Goal: Task Accomplishment & Management: Manage account settings

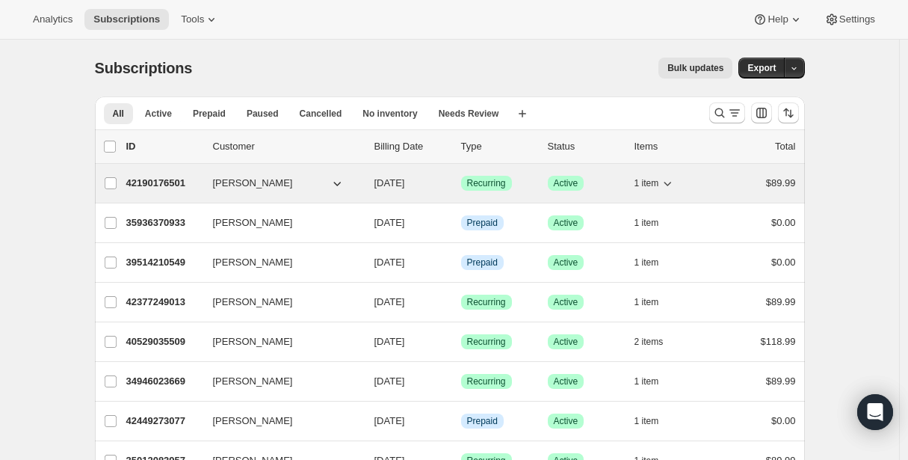
click at [164, 181] on p "42190176501" at bounding box center [163, 183] width 75 height 15
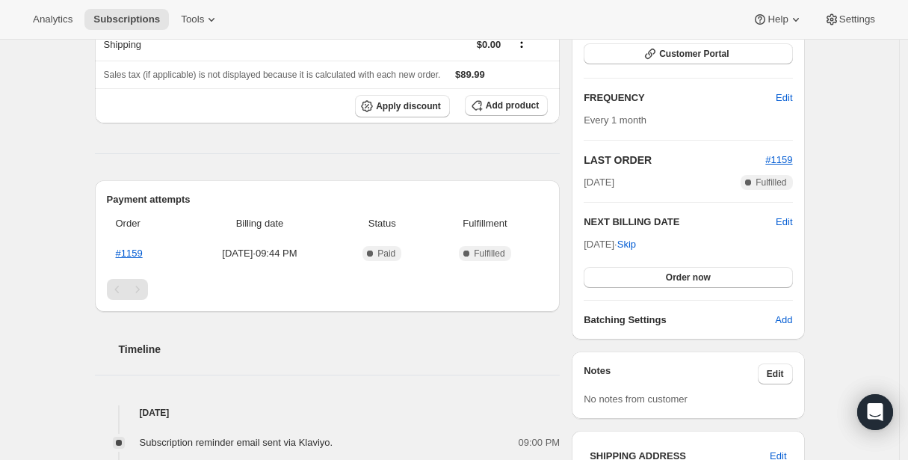
scroll to position [265, 0]
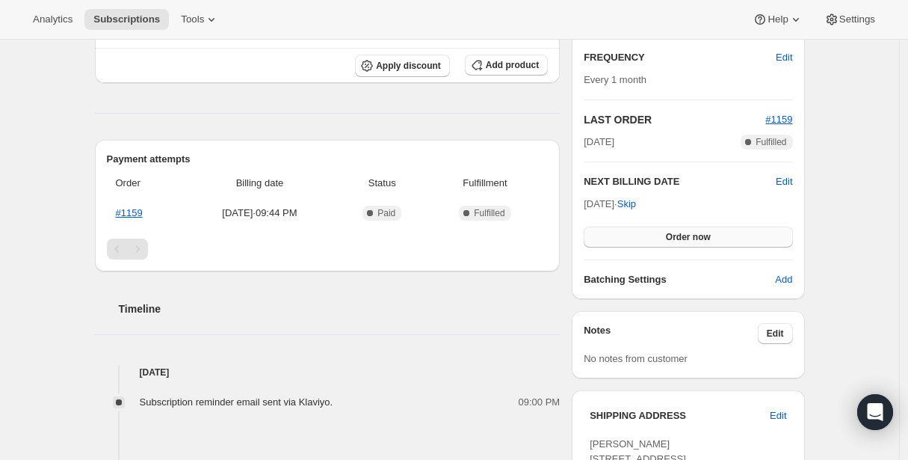
click at [704, 236] on span "Order now" at bounding box center [688, 237] width 45 height 12
click at [704, 236] on span "Click to confirm" at bounding box center [688, 237] width 68 height 12
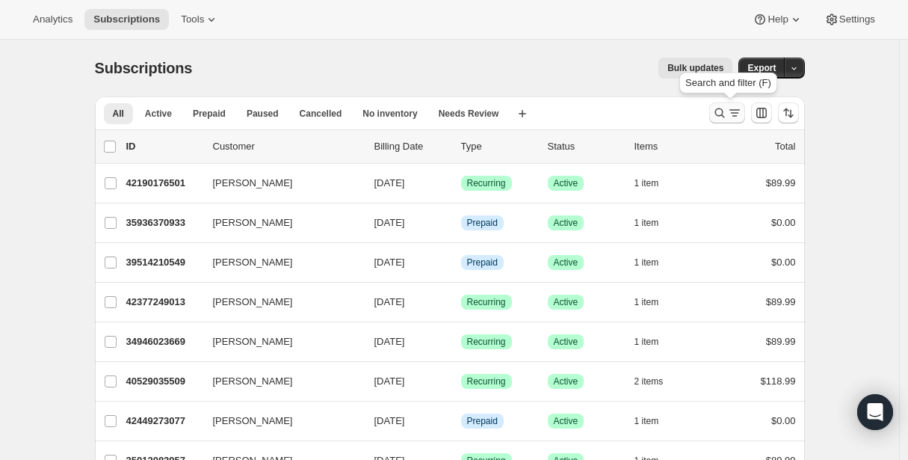
click at [734, 108] on icon "Search and filter results" at bounding box center [735, 112] width 15 height 15
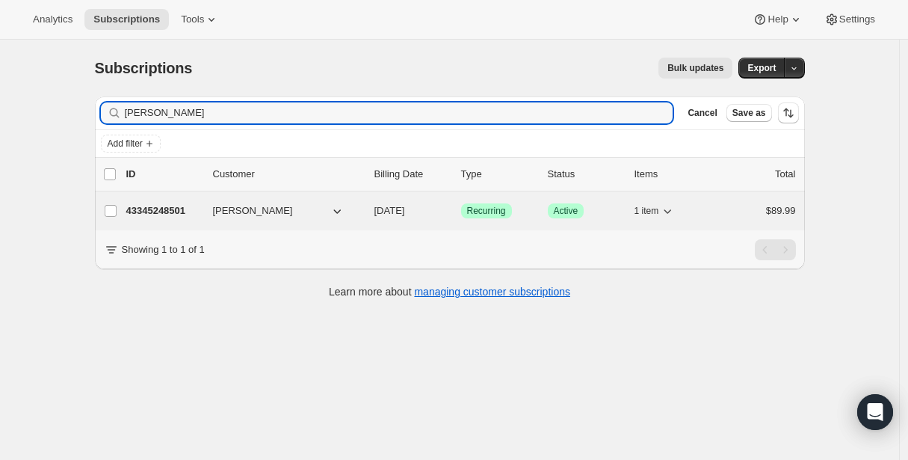
type input "[PERSON_NAME]"
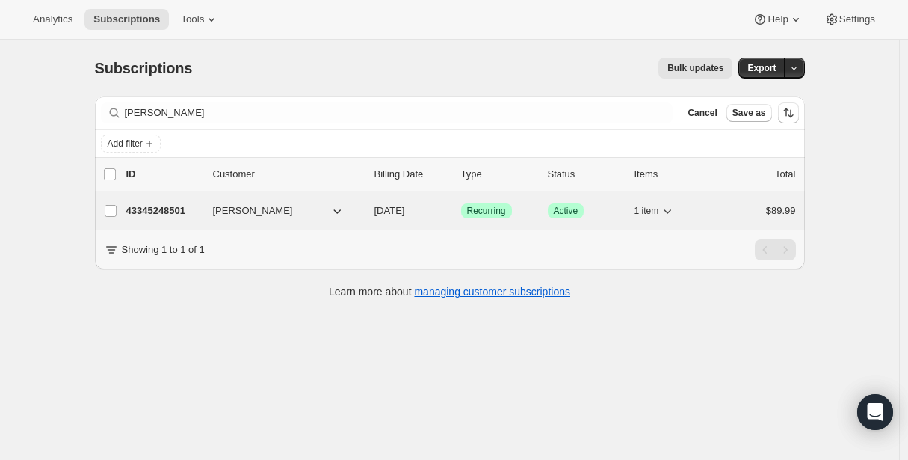
click at [167, 206] on p "43345248501" at bounding box center [163, 210] width 75 height 15
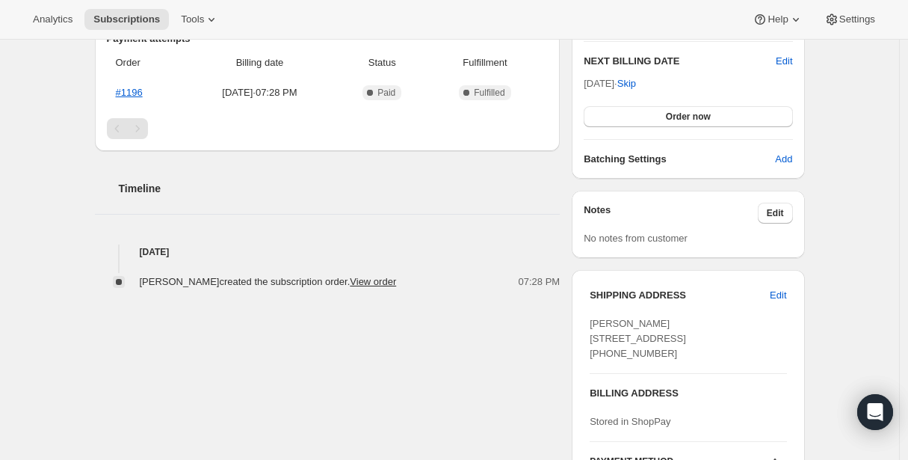
scroll to position [389, 0]
